Goal: Task Accomplishment & Management: Complete application form

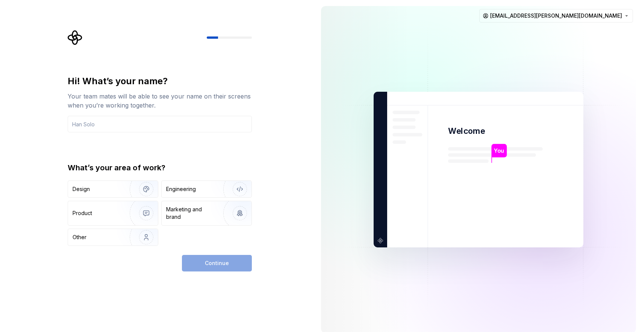
click at [443, 176] on img at bounding box center [478, 169] width 305 height 355
click at [102, 188] on div "Design" at bounding box center [96, 189] width 47 height 8
click at [149, 123] on input "text" at bounding box center [160, 124] width 184 height 17
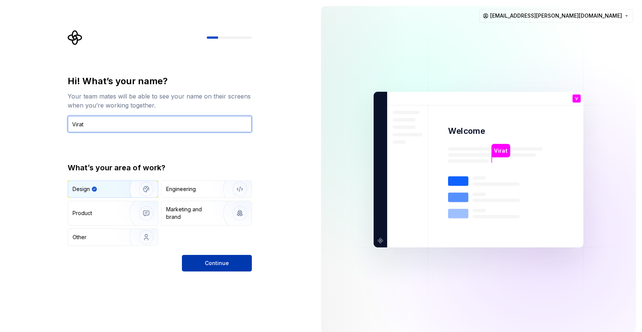
type input "Virat"
click at [211, 270] on button "Continue" at bounding box center [217, 263] width 70 height 17
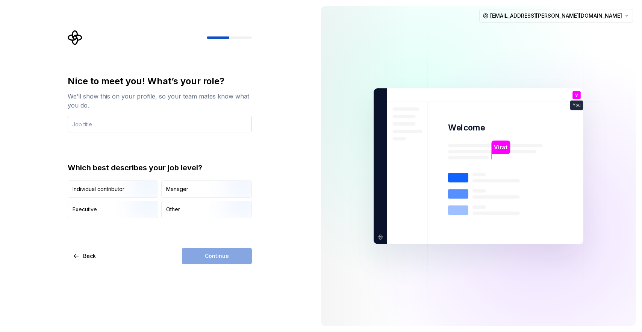
click at [129, 121] on input "text" at bounding box center [160, 124] width 184 height 17
type input "Designer"
click at [181, 183] on div "Manager" at bounding box center [207, 189] width 90 height 17
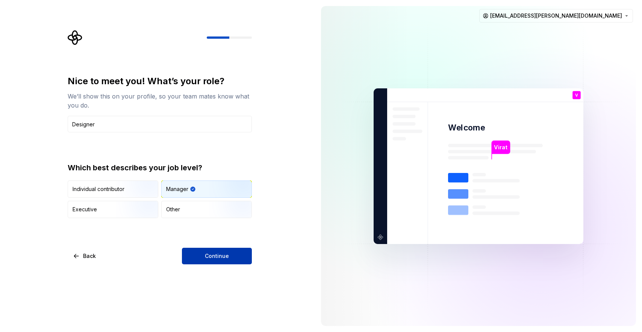
click at [200, 258] on button "Continue" at bounding box center [217, 256] width 70 height 17
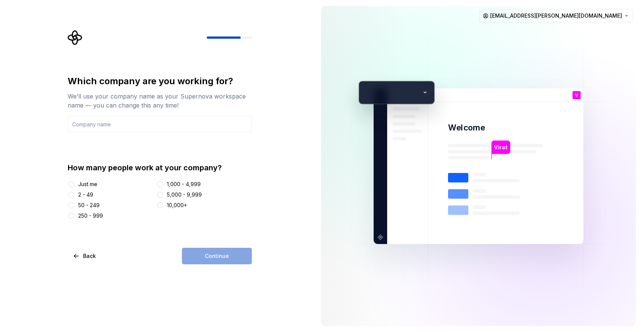
click at [91, 183] on div "Just me" at bounding box center [87, 185] width 19 height 8
click at [74, 183] on button "Just me" at bounding box center [71, 184] width 6 height 6
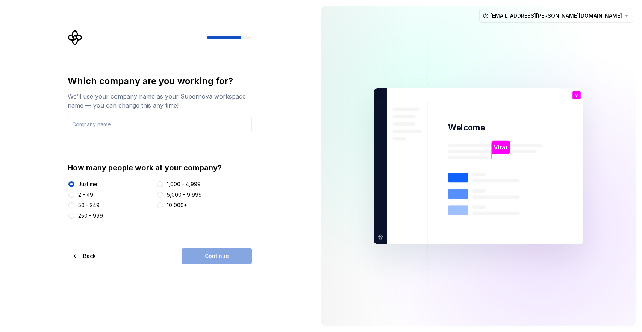
click at [213, 255] on div "Continue" at bounding box center [217, 256] width 70 height 17
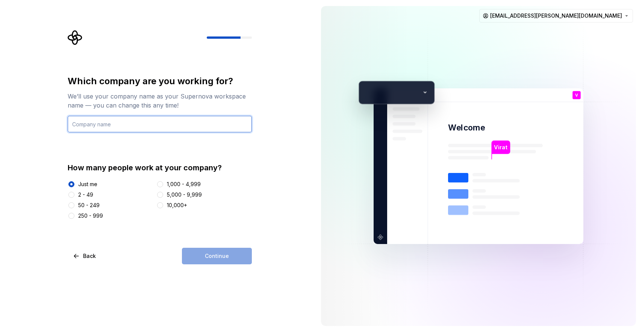
click at [135, 124] on input "text" at bounding box center [160, 124] width 184 height 17
type input "No"
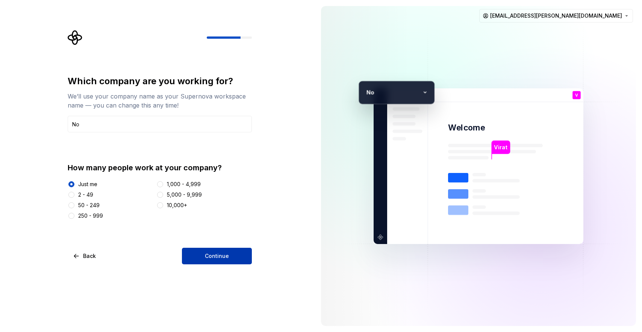
click at [226, 258] on span "Continue" at bounding box center [217, 256] width 24 height 8
